Goal: Transaction & Acquisition: Purchase product/service

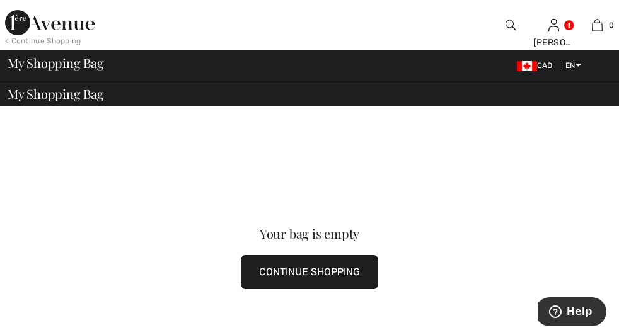
click at [69, 43] on div "< Continue Shopping" at bounding box center [43, 40] width 76 height 11
click at [241, 255] on button "CONTINUE SHOPPING" at bounding box center [309, 272] width 137 height 34
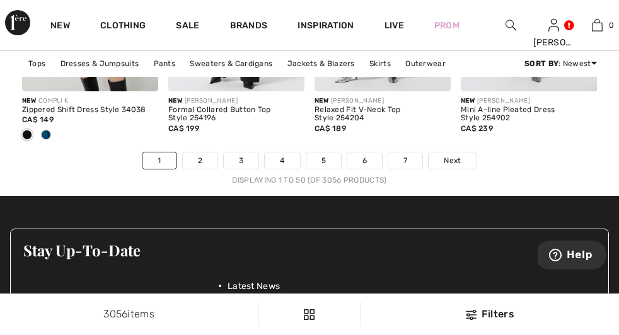
scroll to position [4184, 0]
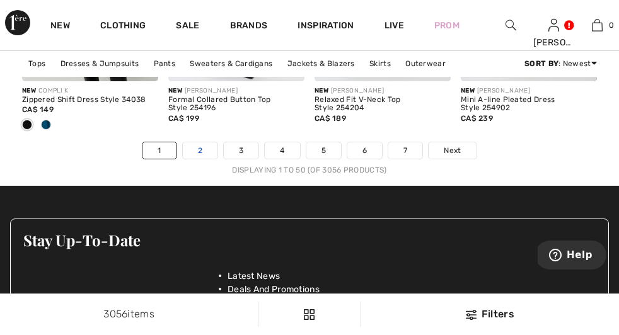
click at [199, 154] on link "2" at bounding box center [200, 150] width 35 height 16
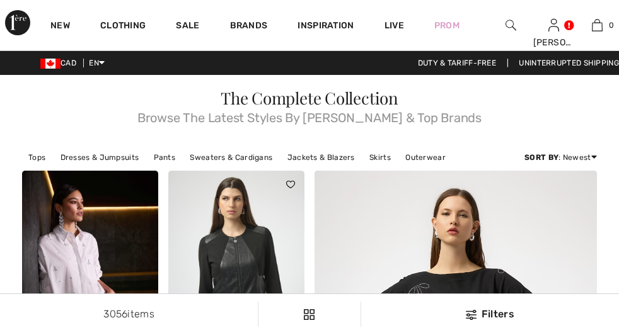
scroll to position [207, 0]
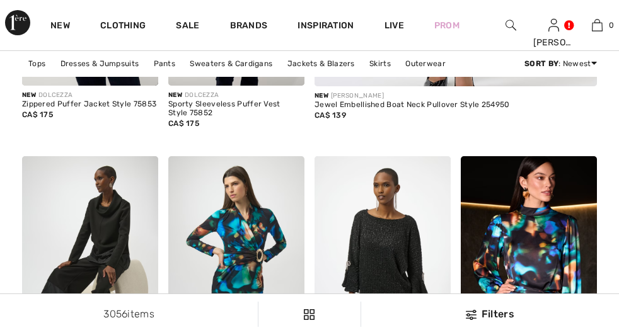
checkbox input "true"
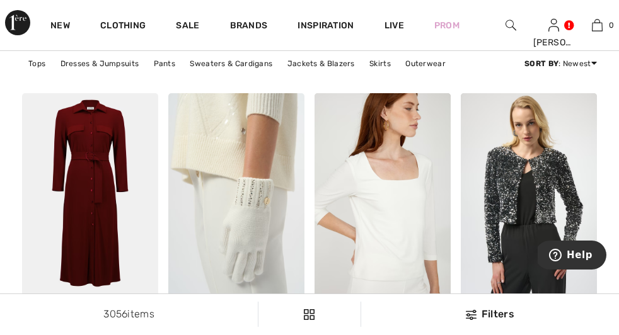
scroll to position [3976, 0]
